Goal: Task Accomplishment & Management: Use online tool/utility

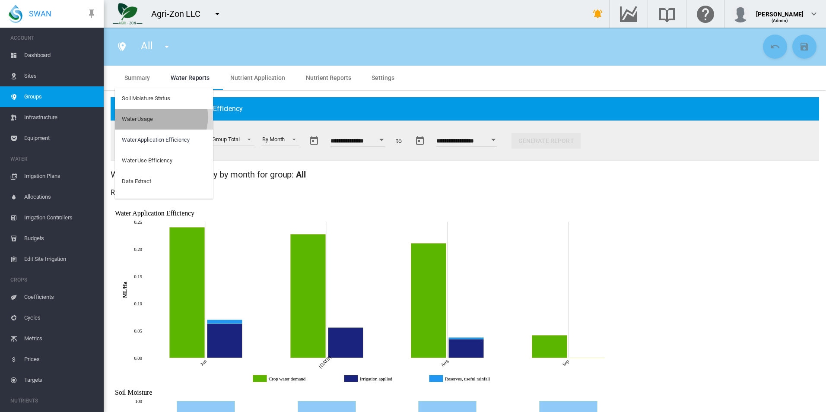
click at [156, 117] on md-option "Water Usage" at bounding box center [164, 119] width 98 height 21
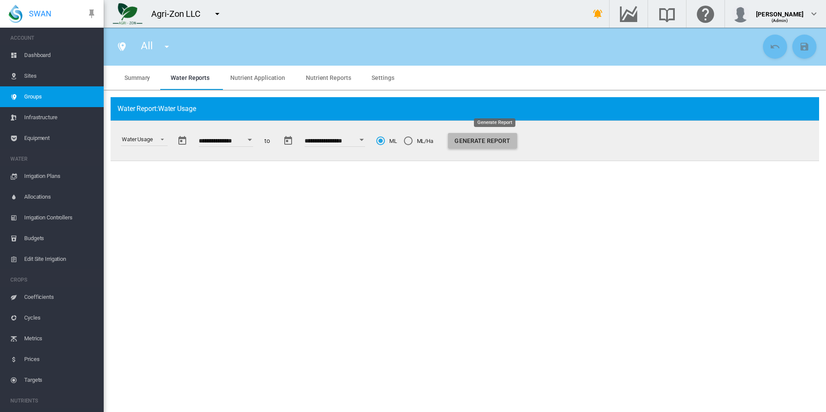
click at [486, 139] on button "Generate Report" at bounding box center [482, 141] width 69 height 16
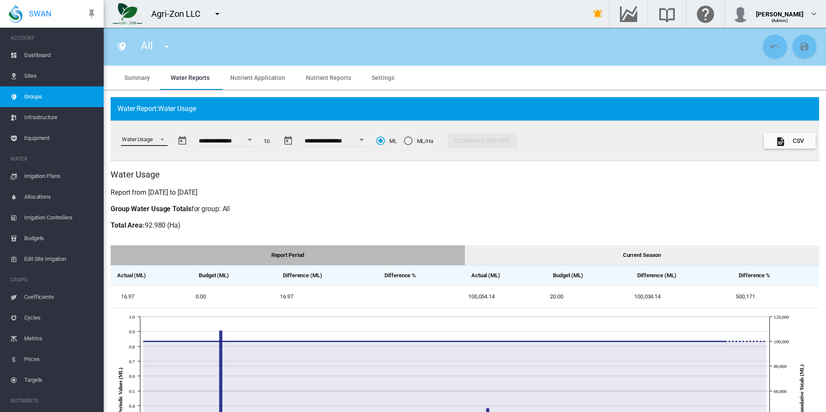
click at [153, 142] on md-select-value "Water Usage" at bounding box center [144, 139] width 47 height 13
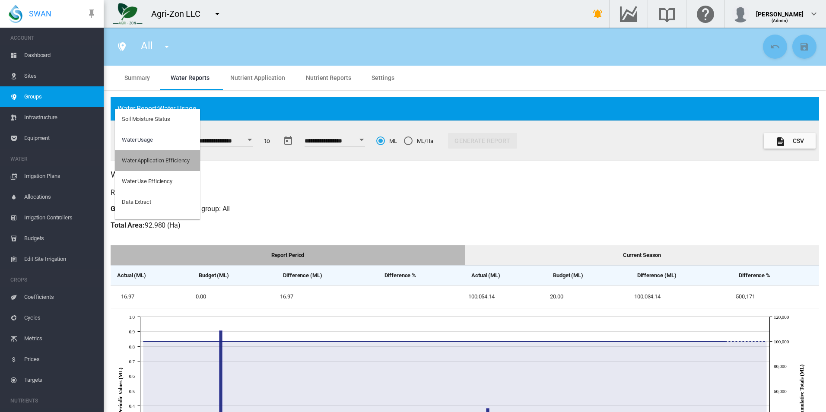
click at [175, 165] on md-option "Water Application Efficiency" at bounding box center [157, 160] width 85 height 21
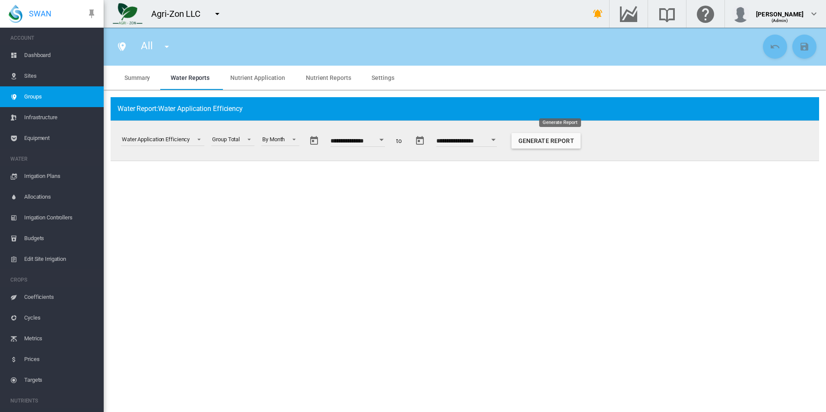
click at [549, 139] on button "Generate Report" at bounding box center [545, 141] width 69 height 16
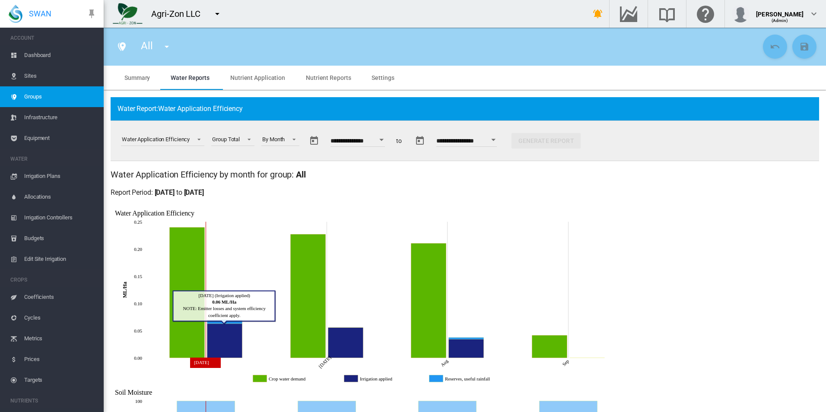
drag, startPoint x: 207, startPoint y: 327, endPoint x: 242, endPoint y: 324, distance: 35.1
click at [242, 324] on icon "Irrigation applied Jun, 2025 0.06304550411933192" at bounding box center [224, 341] width 35 height 34
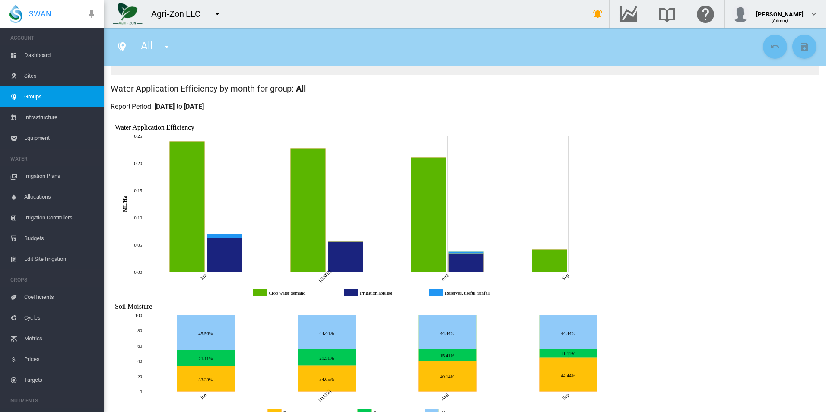
scroll to position [86, 0]
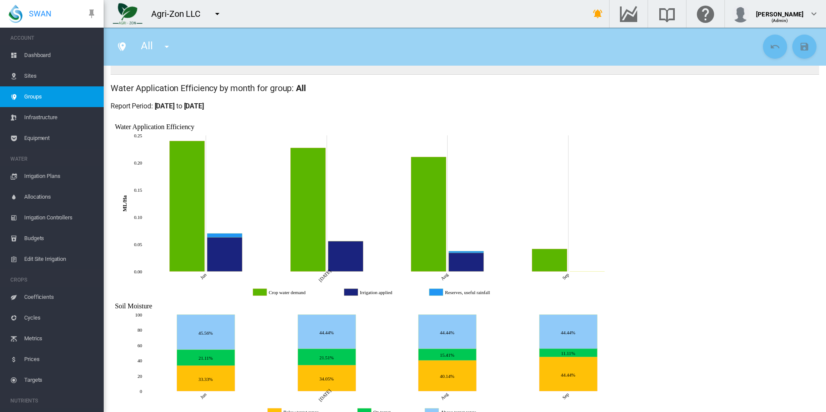
click at [259, 294] on icon "Crop water demand" at bounding box center [260, 292] width 14 height 7
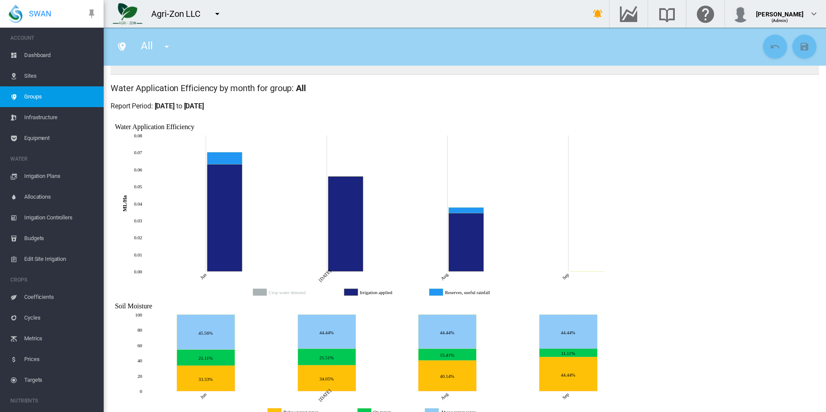
click at [259, 294] on icon "Crop water demand" at bounding box center [260, 292] width 14 height 7
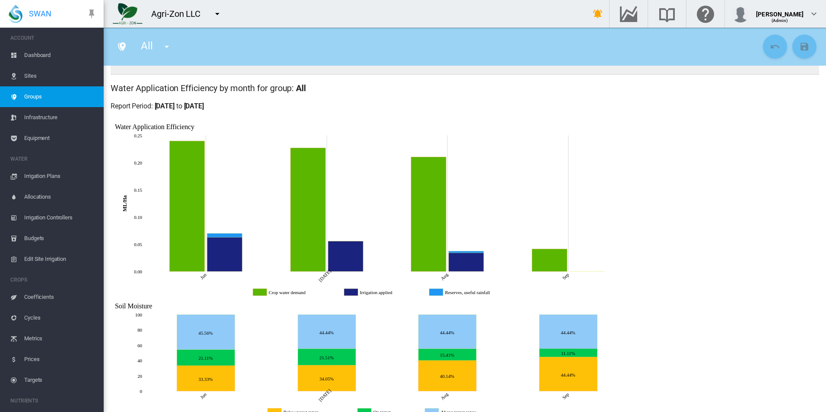
click at [351, 290] on icon "Irrigation applied" at bounding box center [351, 292] width 14 height 7
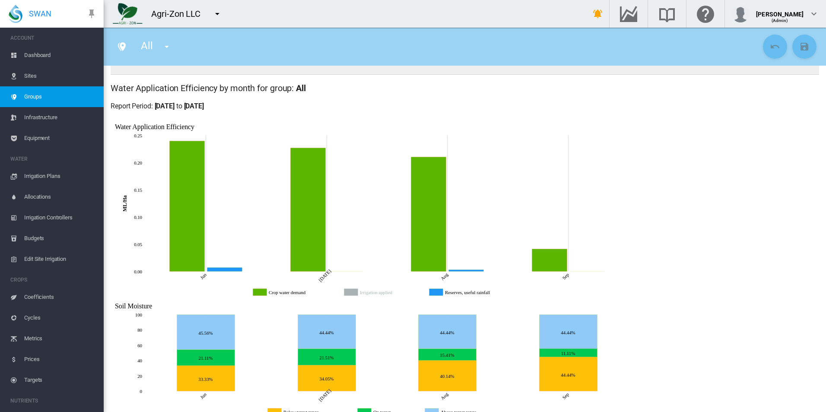
click at [351, 290] on icon "Irrigation applied" at bounding box center [351, 292] width 14 height 7
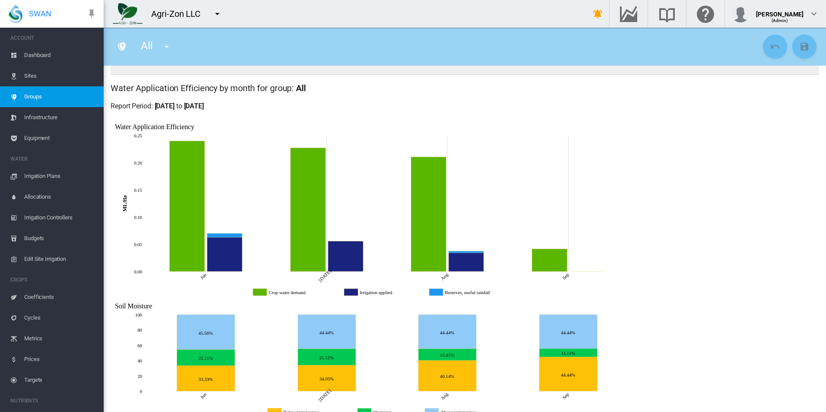
click at [435, 292] on icon "Reserves, useful rainfall" at bounding box center [436, 292] width 14 height 7
click at [436, 292] on icon "Reserves, useful rainfall" at bounding box center [436, 292] width 14 height 7
click at [437, 293] on icon "Reserves, useful rainfall" at bounding box center [436, 292] width 14 height 7
click at [431, 292] on icon "Reserves, useful rainfall" at bounding box center [436, 292] width 14 height 7
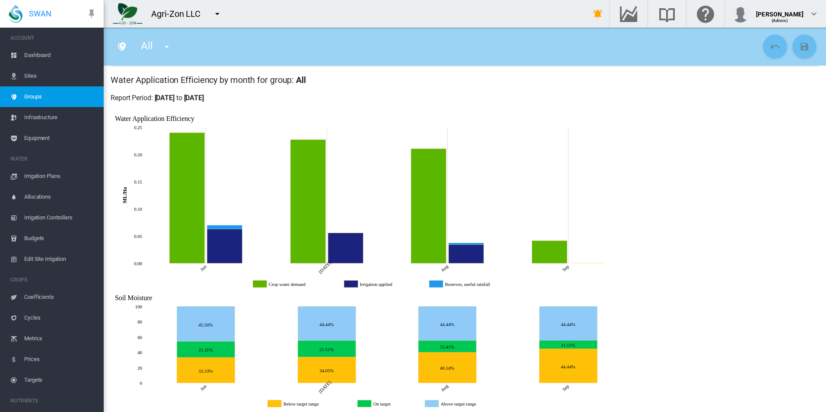
scroll to position [102, 0]
